Goal: Find specific page/section: Find specific page/section

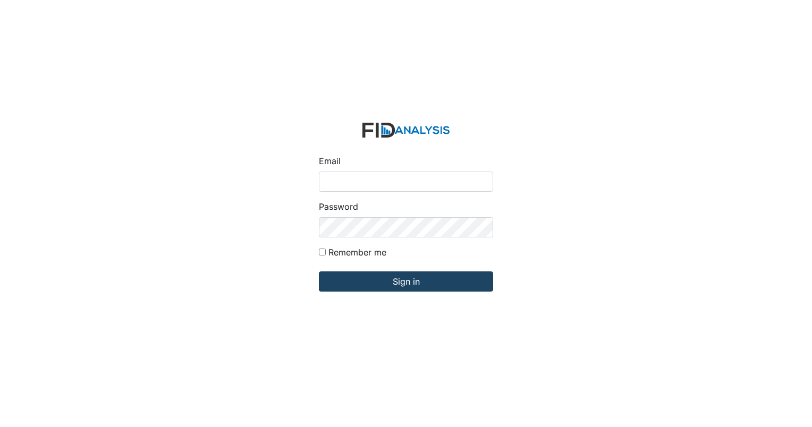
type input "[EMAIL_ADDRESS][DOMAIN_NAME]"
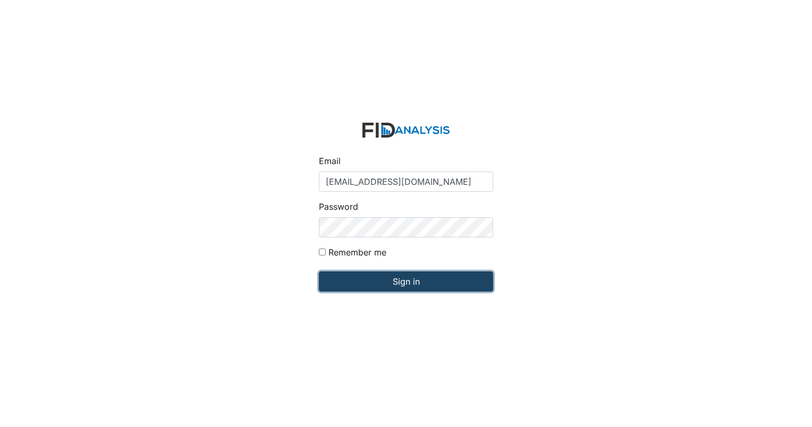
click at [392, 281] on input "Sign in" at bounding box center [406, 282] width 174 height 20
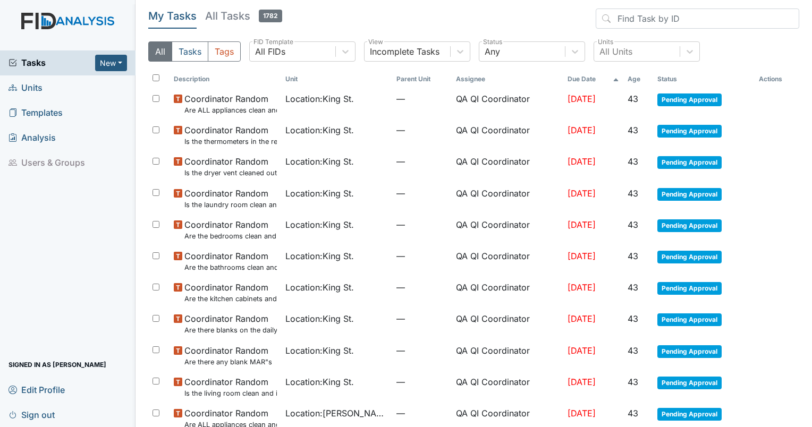
click at [41, 94] on span "Units" at bounding box center [26, 88] width 34 height 16
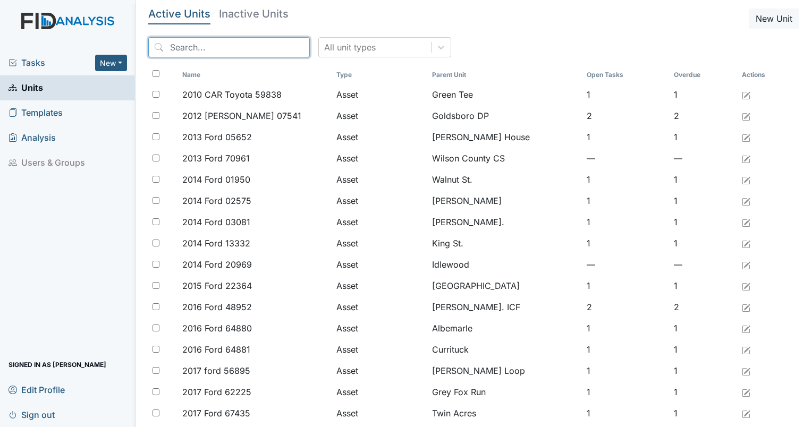
click at [249, 49] on input "search" at bounding box center [229, 47] width 162 height 20
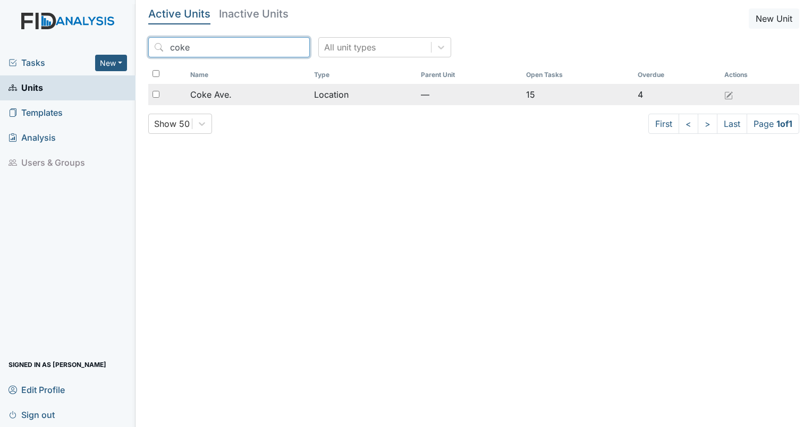
type input "coke"
click at [202, 97] on span "Coke Ave." at bounding box center [210, 94] width 41 height 13
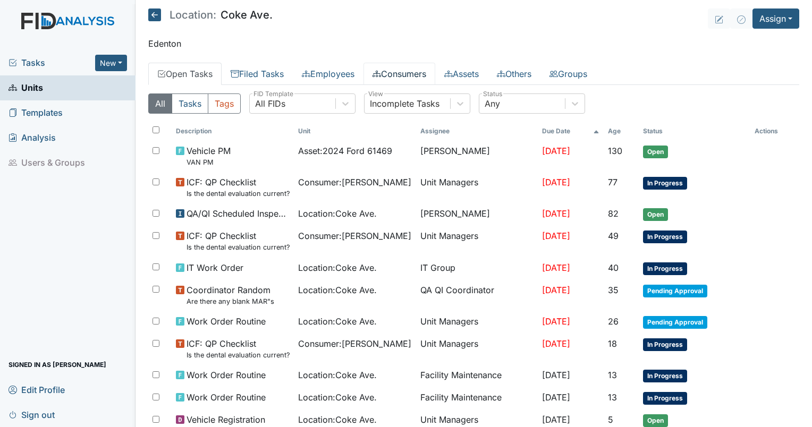
click at [386, 82] on link "Consumers" at bounding box center [399, 74] width 72 height 22
